Goal: Navigation & Orientation: Find specific page/section

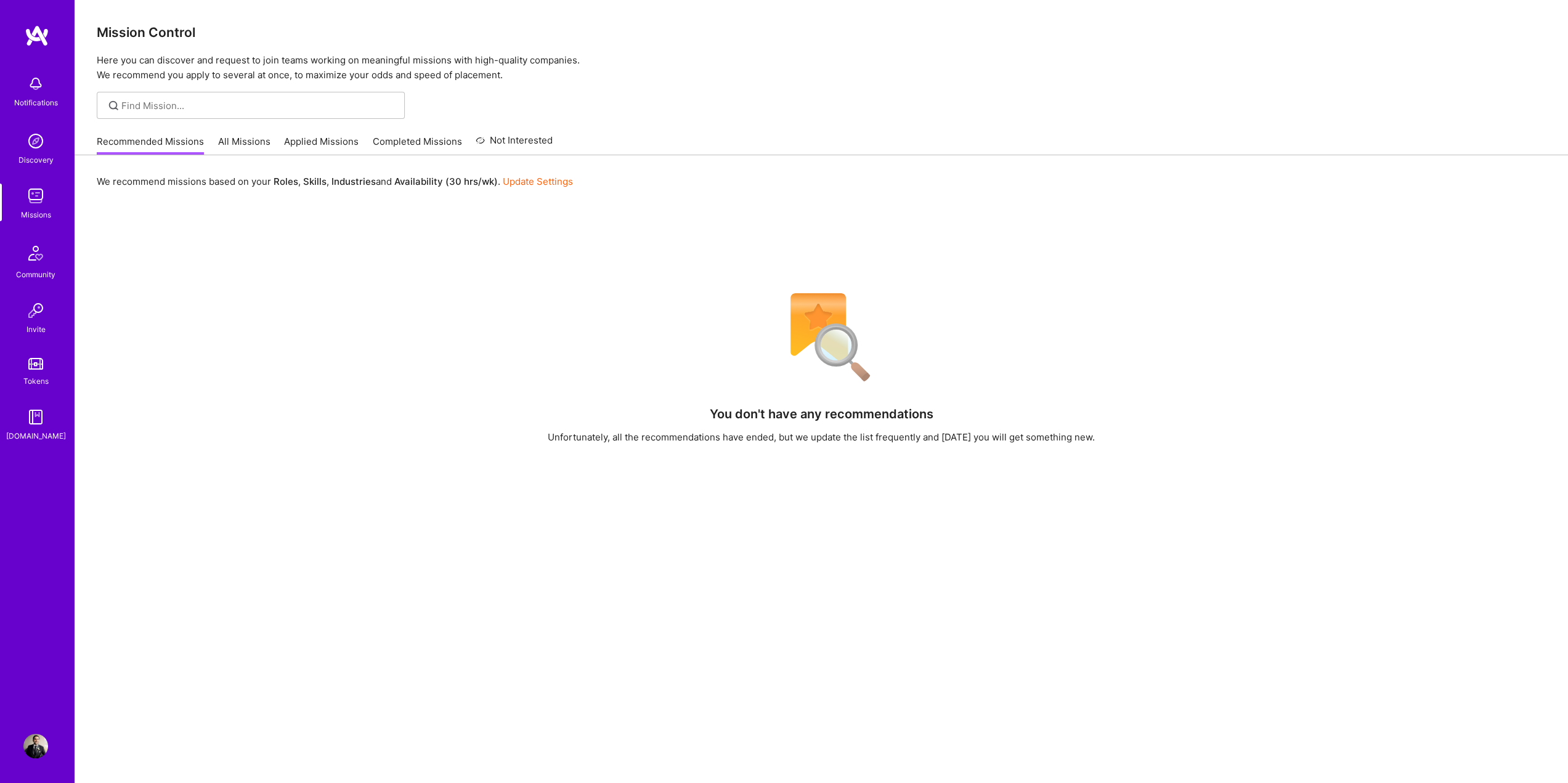
click at [250, 146] on link "All Missions" at bounding box center [244, 145] width 52 height 20
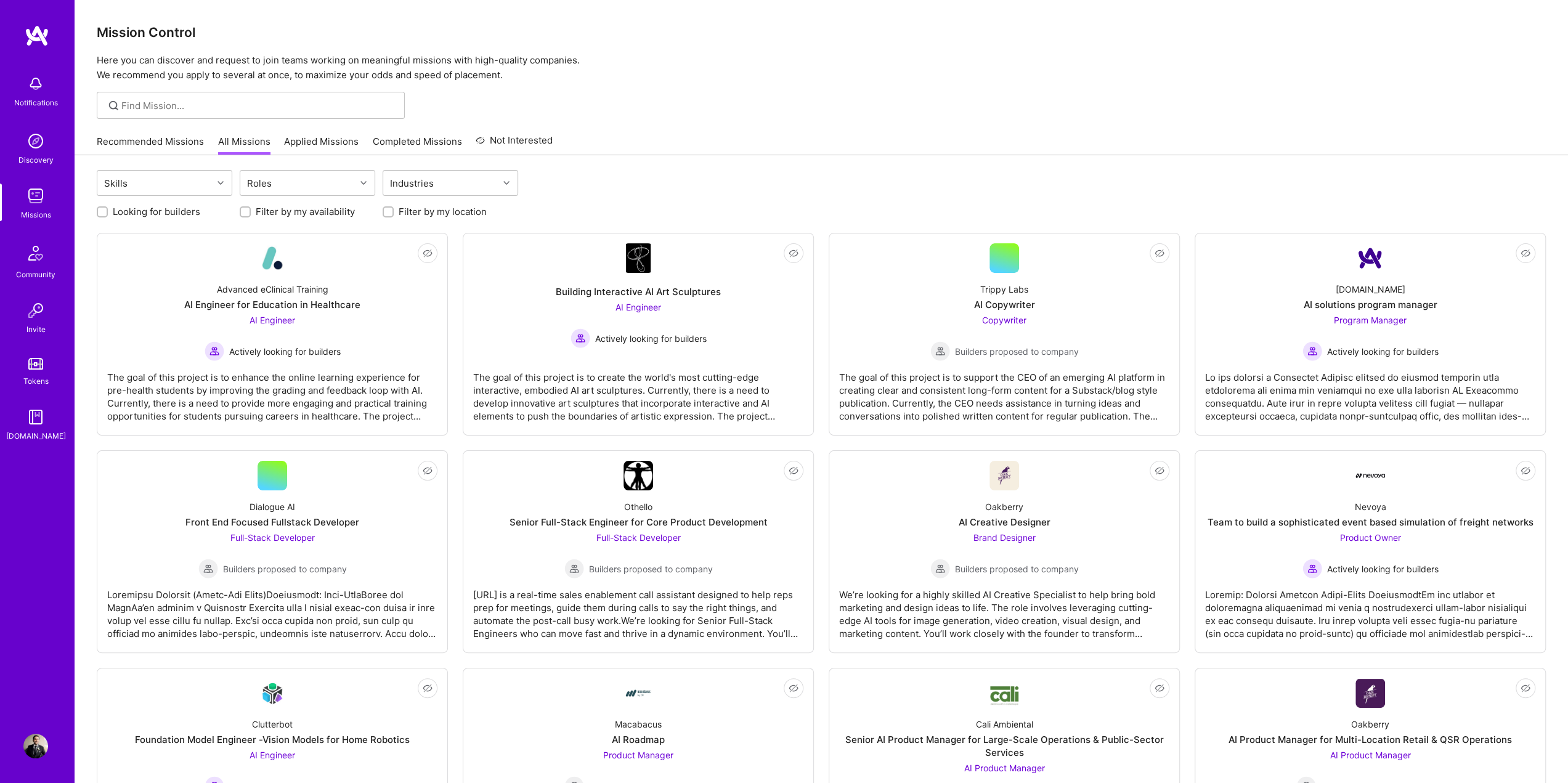
click at [339, 141] on link "Applied Missions" at bounding box center [321, 145] width 75 height 20
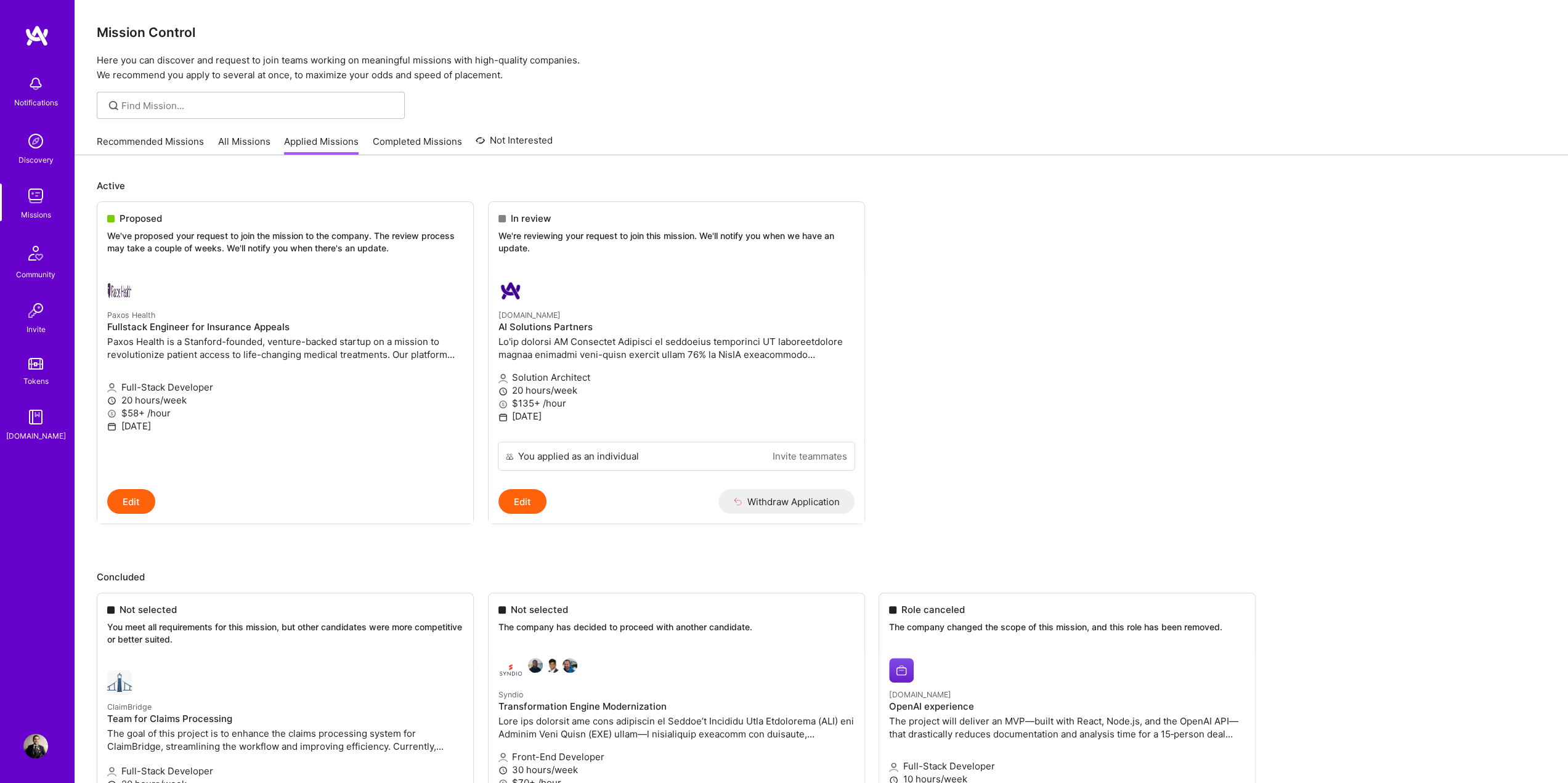
click at [257, 139] on link "All Missions" at bounding box center [244, 145] width 52 height 20
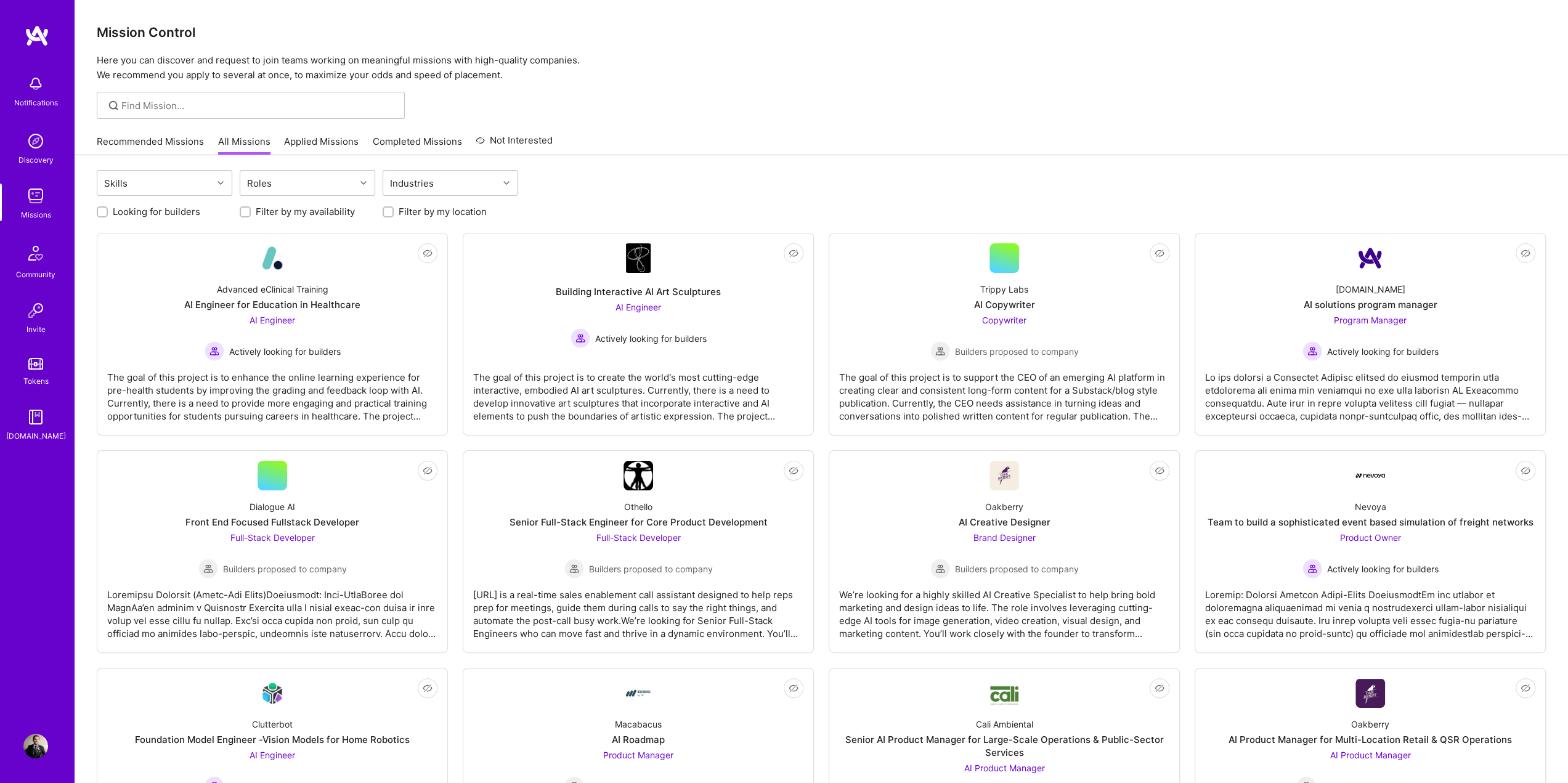
click at [343, 139] on link "Applied Missions" at bounding box center [321, 145] width 75 height 20
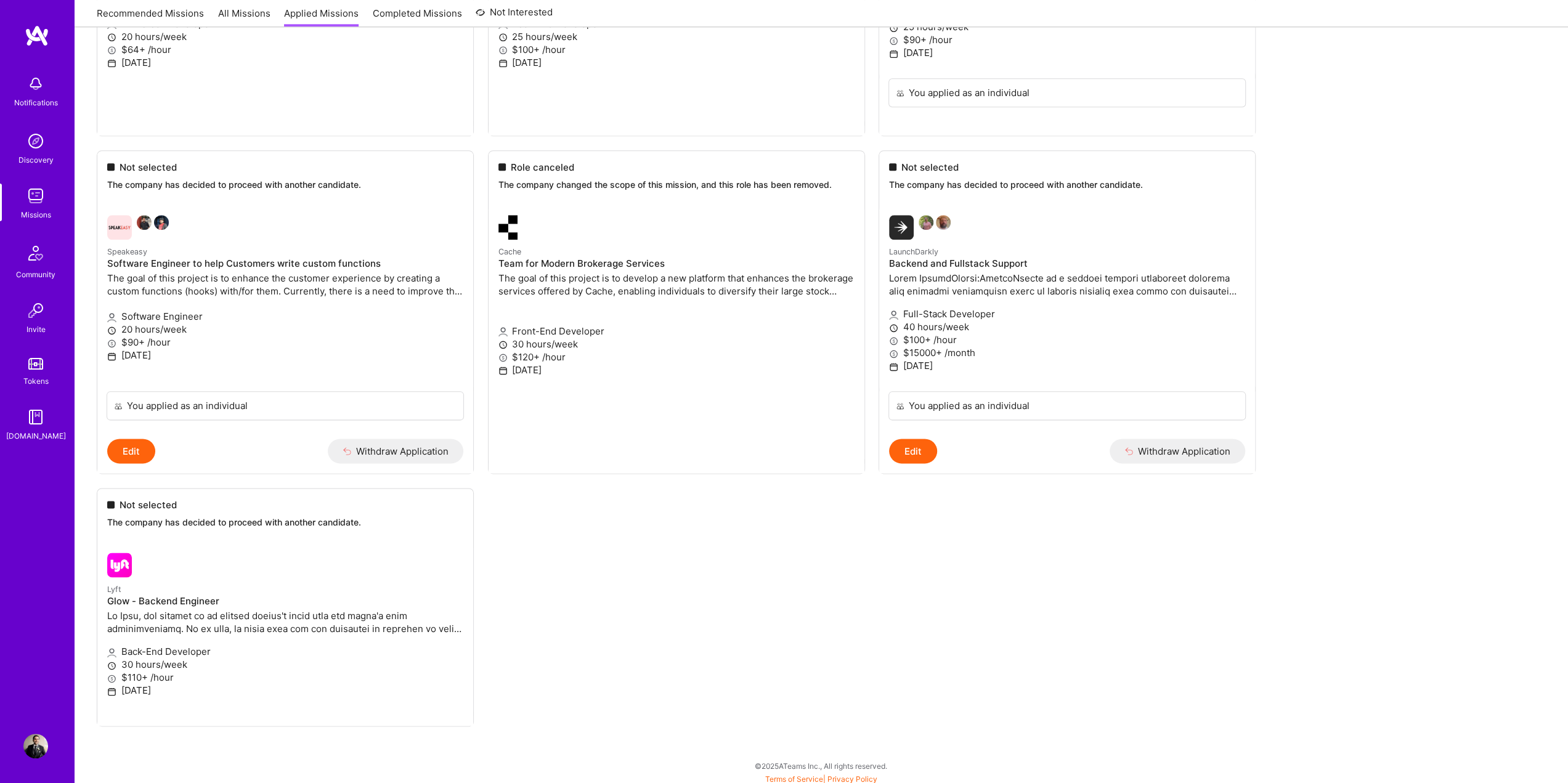
scroll to position [1343, 0]
